Goal: Feedback & Contribution: Leave review/rating

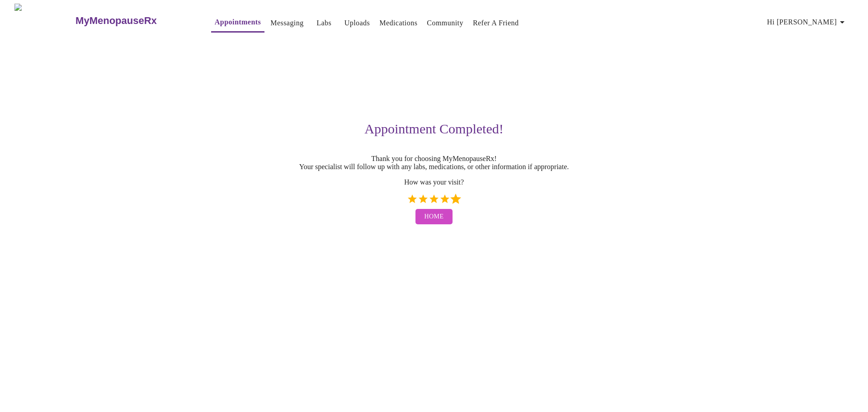
click at [459, 204] on label "5 Stars" at bounding box center [455, 199] width 11 height 11
click at [407, 203] on input "5 Stars" at bounding box center [407, 202] width 0 height 0
radio input "true"
click at [440, 225] on button "Home" at bounding box center [435, 217] width 38 height 16
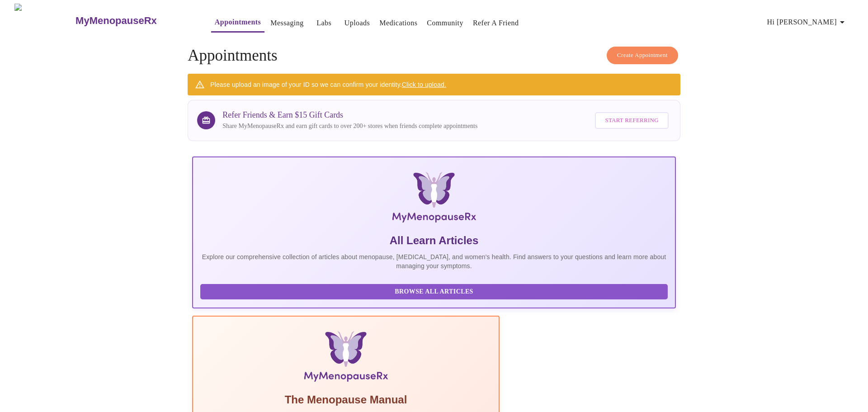
click at [831, 23] on span "Hi [PERSON_NAME]" at bounding box center [808, 22] width 81 height 13
click at [832, 68] on li "Log out" at bounding box center [829, 68] width 42 height 16
